Goal: Find specific page/section: Find specific page/section

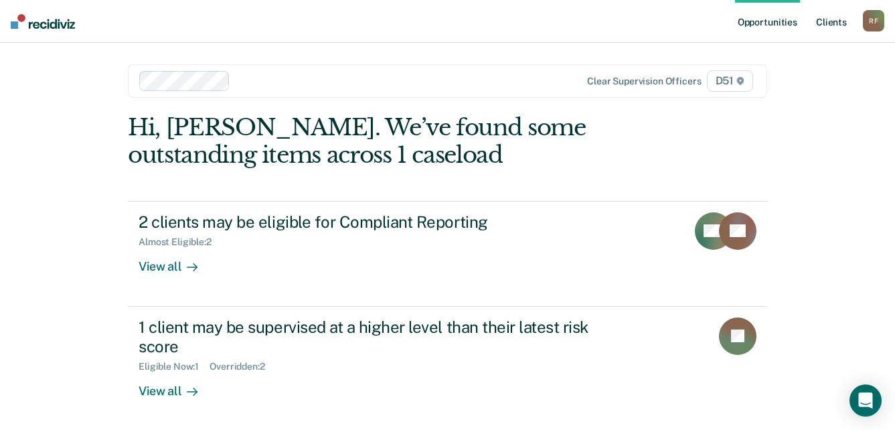
click at [844, 18] on link "Client s" at bounding box center [831, 21] width 36 height 43
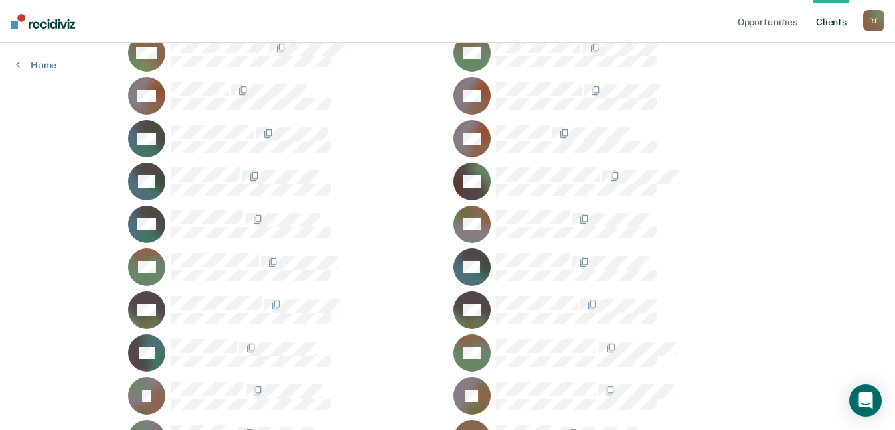
scroll to position [669, 0]
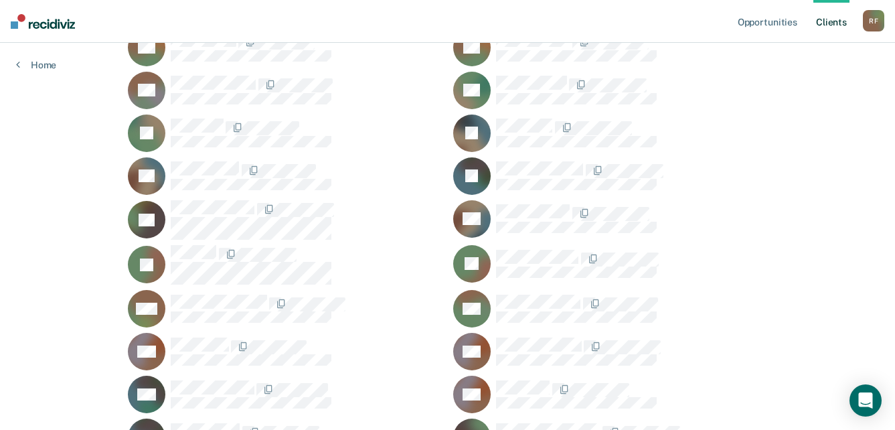
scroll to position [401, 0]
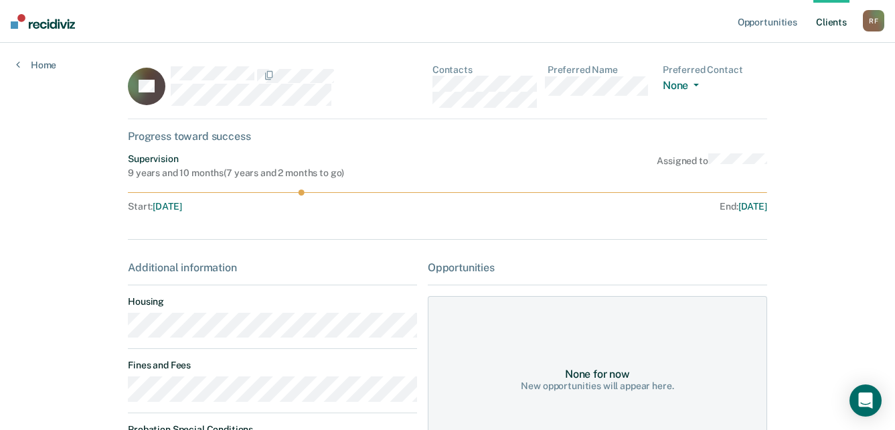
click at [116, 333] on main "AF Contacts Preferred Name Preferred Contact None Call Text Email None Progress…" at bounding box center [447, 315] width 671 height 545
click at [433, 86] on div "AF Contacts Preferred Name Preferred Contact None Call Text Email None" at bounding box center [447, 91] width 639 height 55
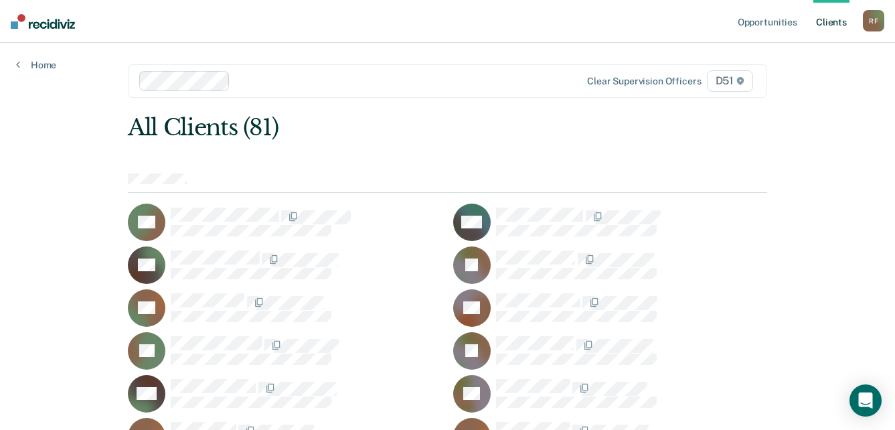
click at [836, 21] on link "Client s" at bounding box center [831, 21] width 36 height 43
click at [877, 23] on div "R F" at bounding box center [872, 20] width 21 height 21
click at [798, 89] on link "Log Out" at bounding box center [819, 87] width 108 height 11
